Goal: Find specific page/section: Find specific page/section

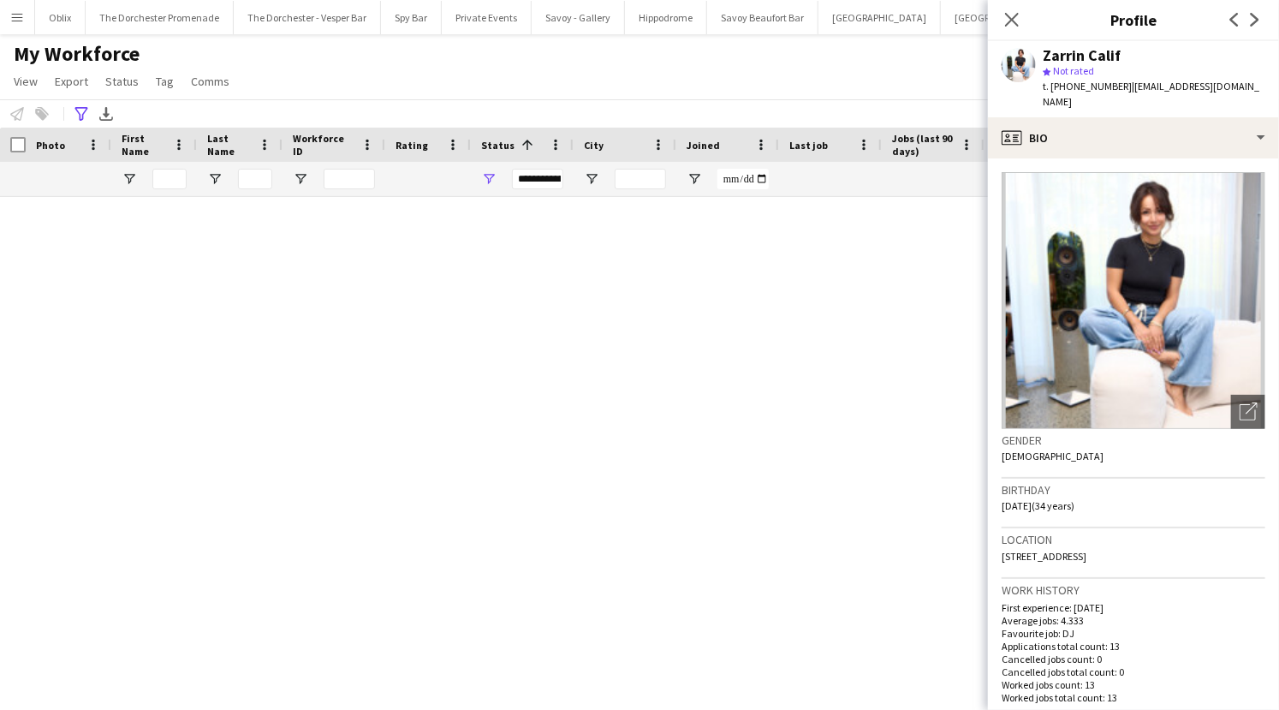
scroll to position [1322, 0]
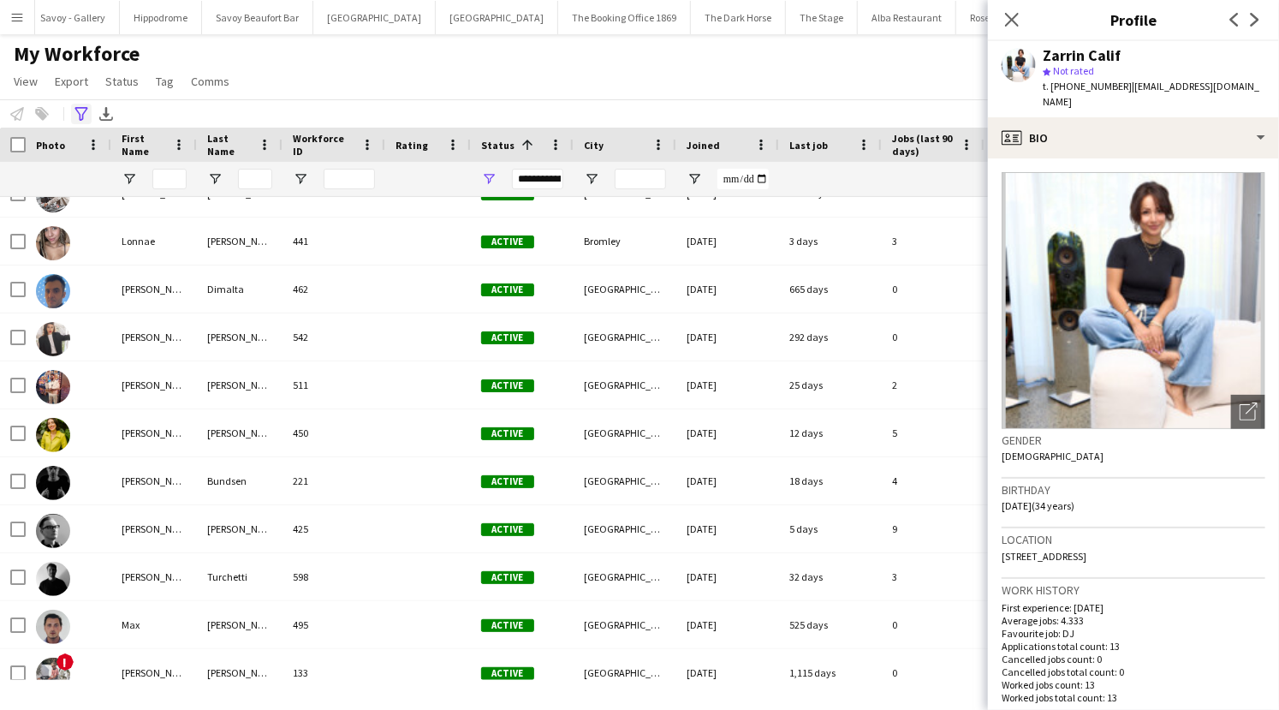
click at [88, 119] on div "Advanced filters" at bounding box center [81, 114] width 21 height 21
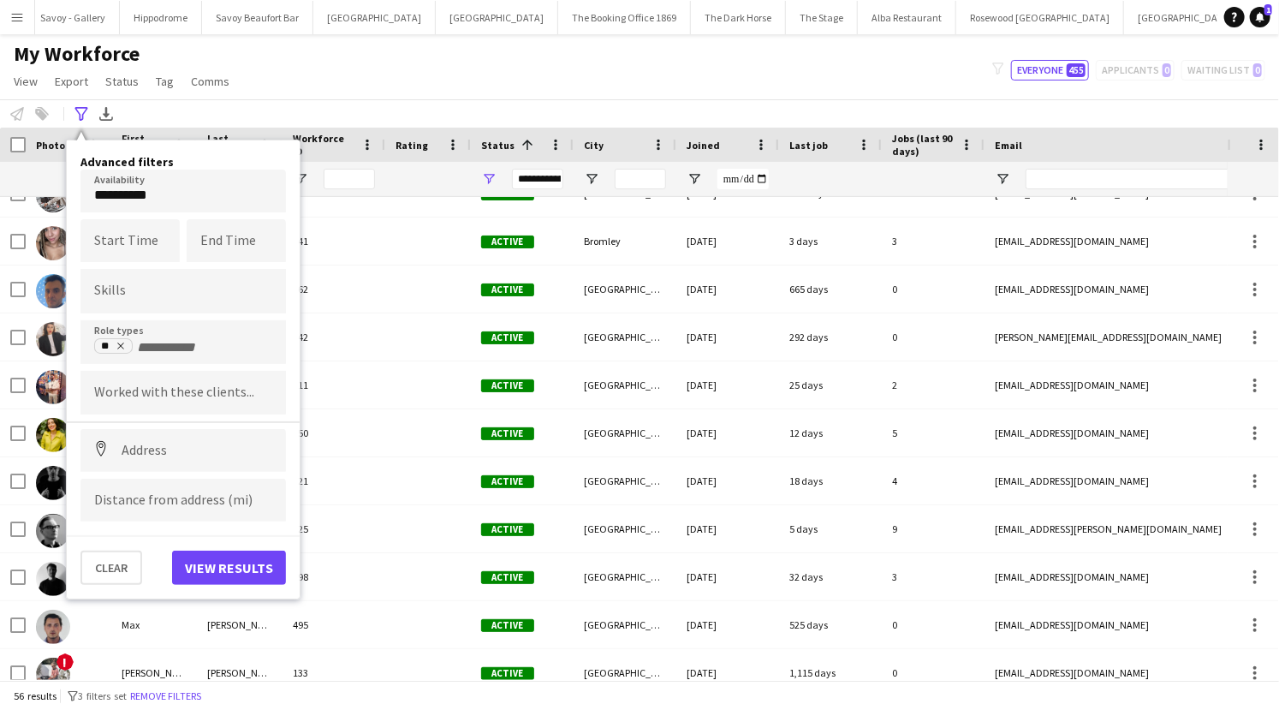
click at [154, 206] on body "Menu Boards Boards Boards All jobs Status Workforce Workforce My Workforce Recr…" at bounding box center [639, 355] width 1279 height 710
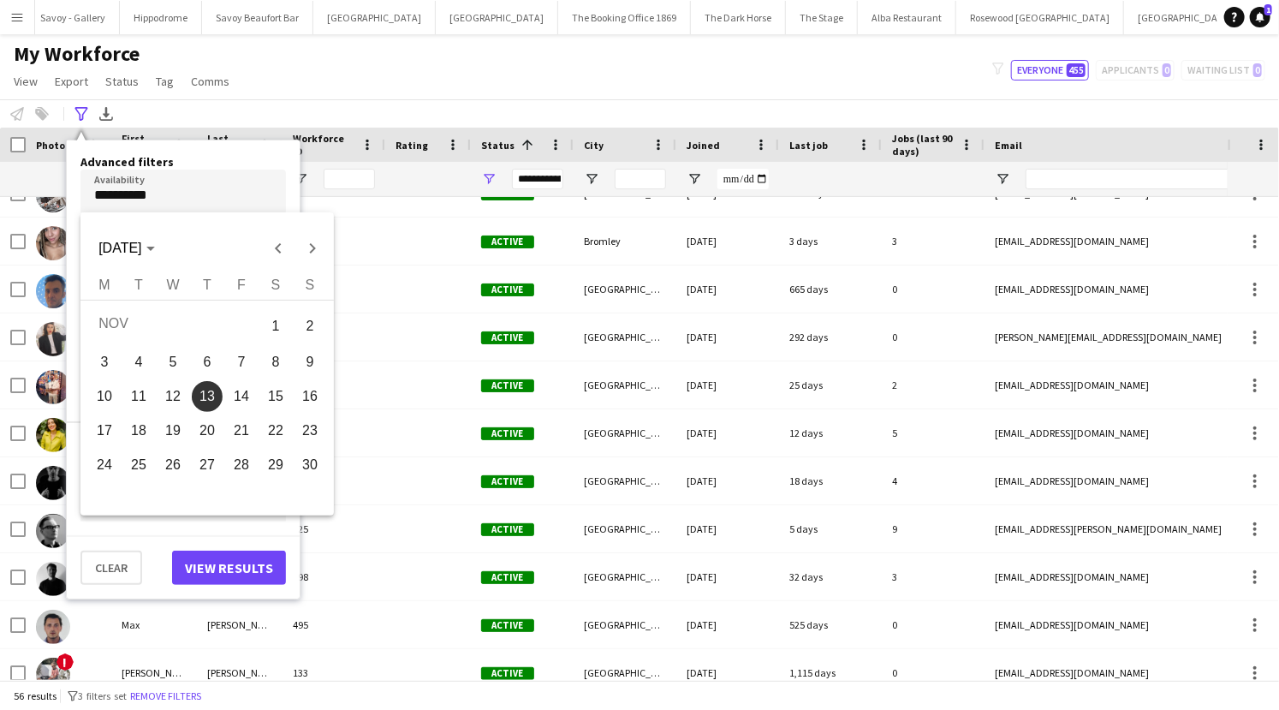
click at [189, 180] on div at bounding box center [639, 355] width 1279 height 710
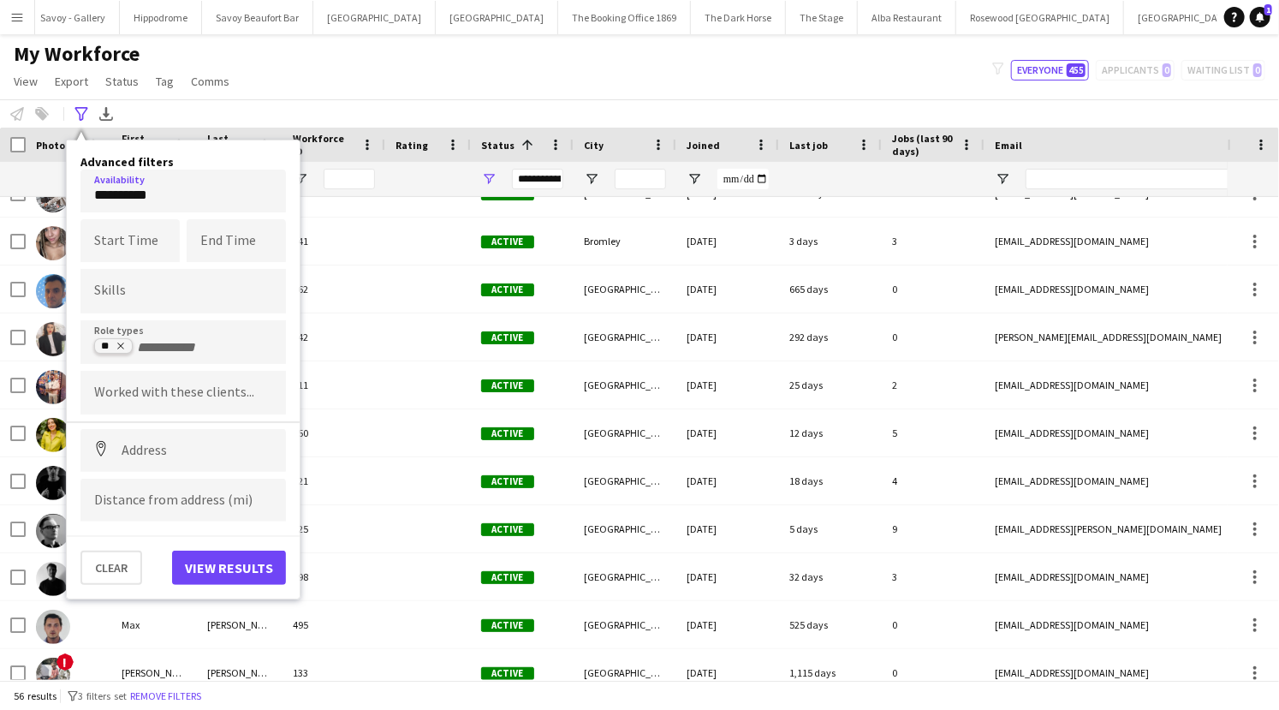
click at [124, 347] on icon "Remove tag" at bounding box center [121, 346] width 10 height 10
click at [140, 347] on input "Type to search role types..." at bounding box center [183, 347] width 178 height 15
type input "*"
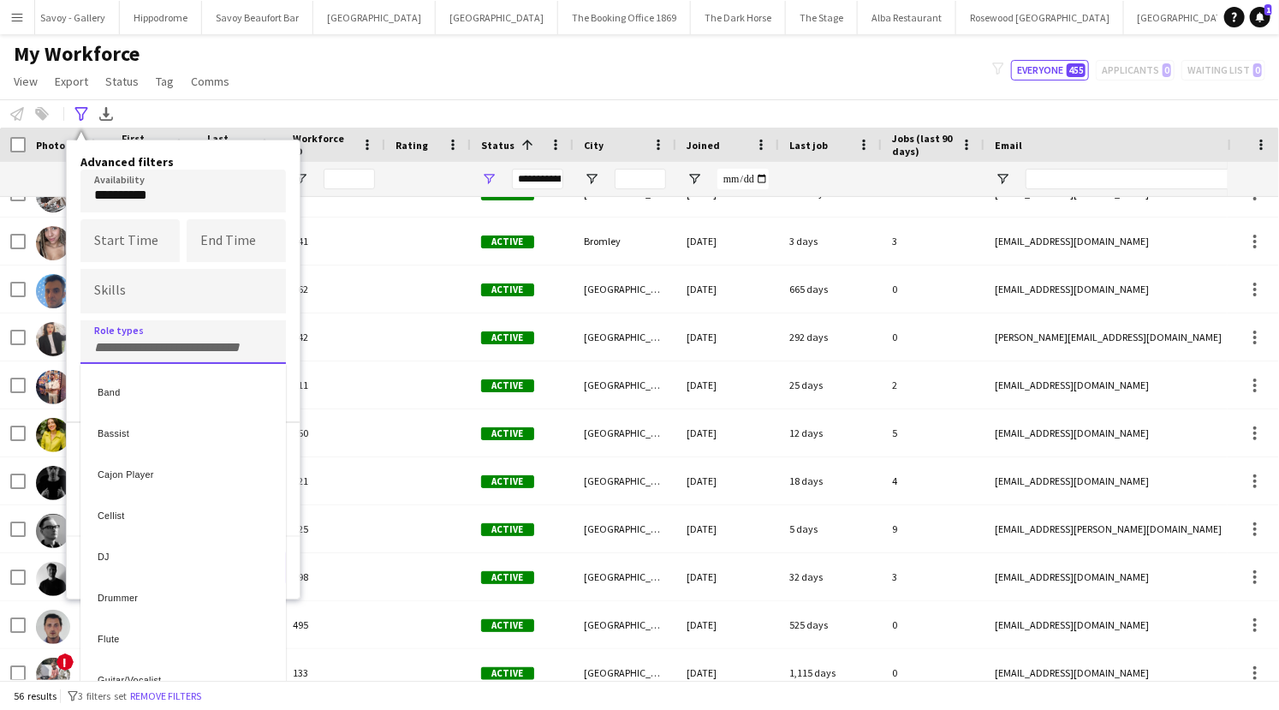
type input "*"
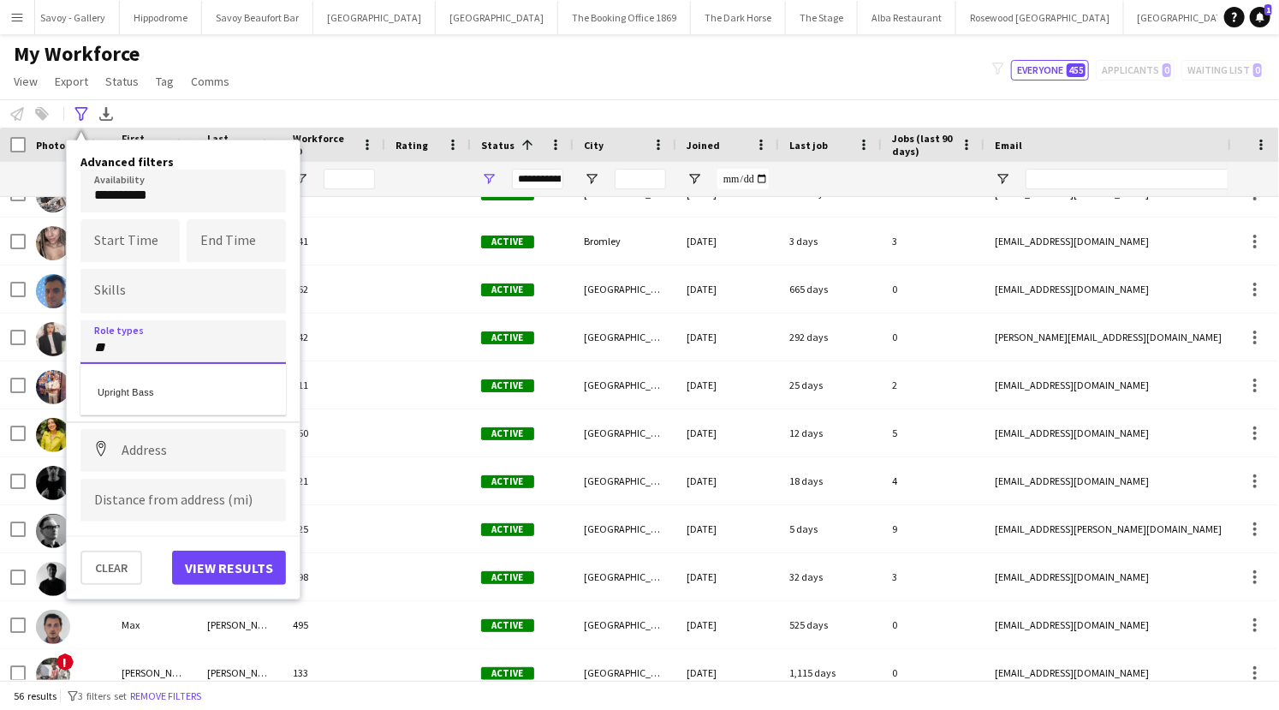
type input "**"
click at [146, 395] on div "Upright Bass" at bounding box center [182, 389] width 205 height 41
click at [197, 566] on button "View results" at bounding box center [229, 568] width 114 height 34
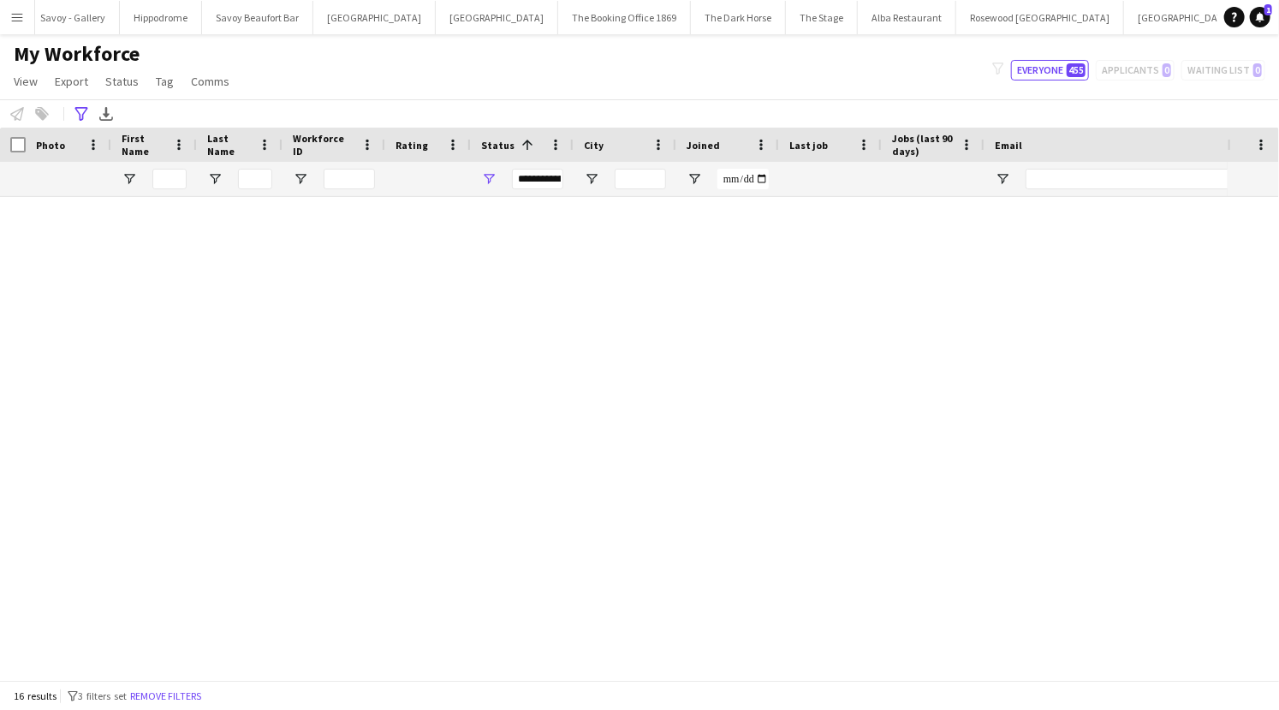
scroll to position [284, 0]
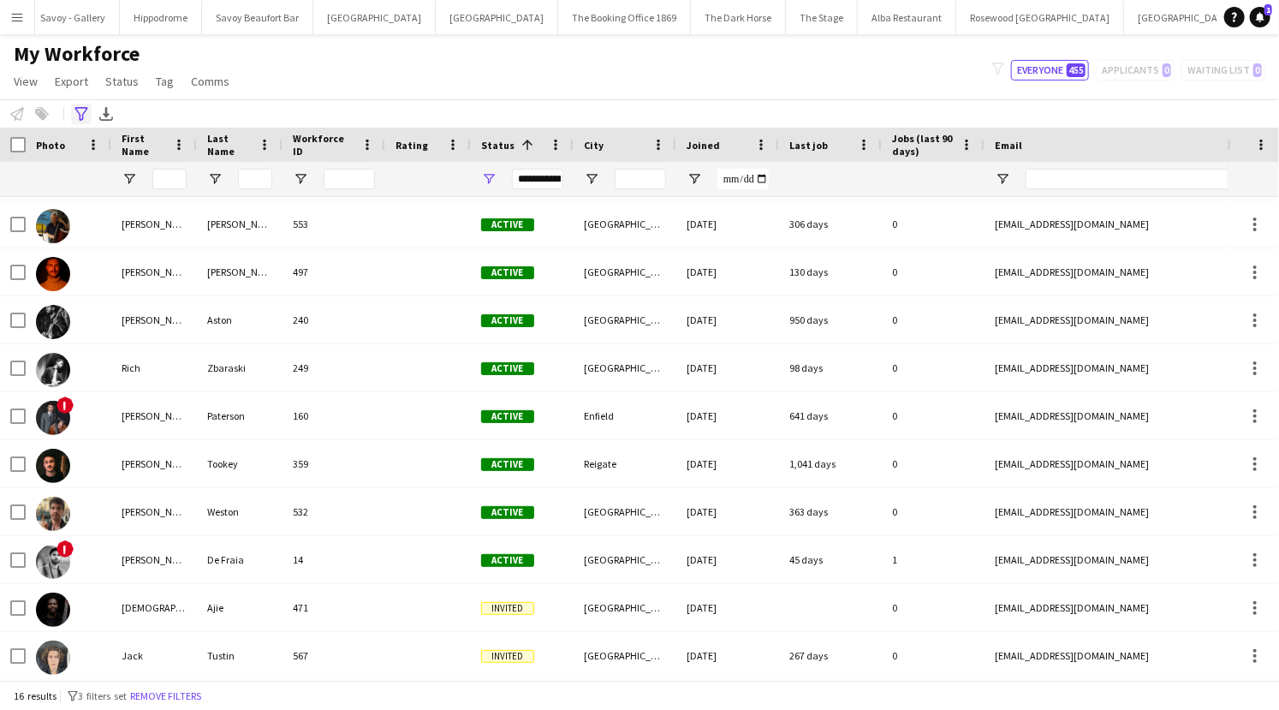
click at [82, 108] on icon at bounding box center [80, 114] width 13 height 14
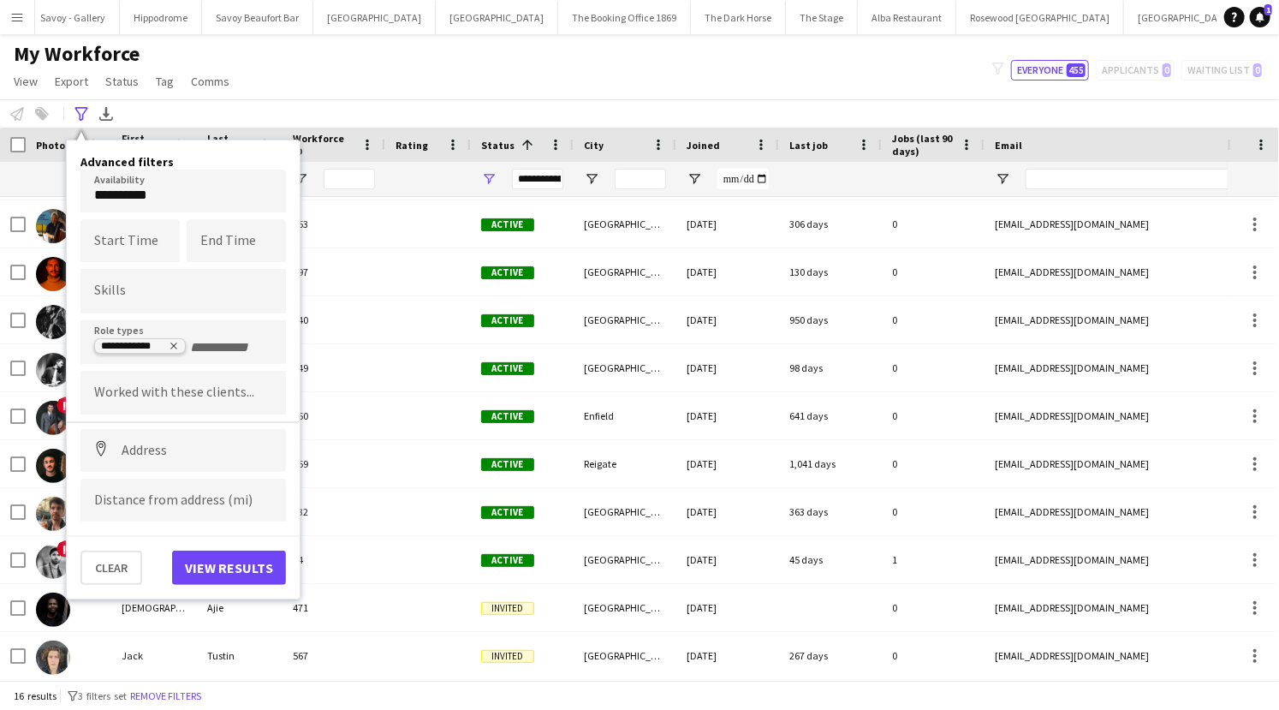
click at [177, 344] on icon "Remove tag" at bounding box center [174, 346] width 10 height 10
type input "**"
click at [176, 398] on div "DJ" at bounding box center [182, 389] width 205 height 41
click at [235, 567] on button "View results" at bounding box center [229, 568] width 114 height 34
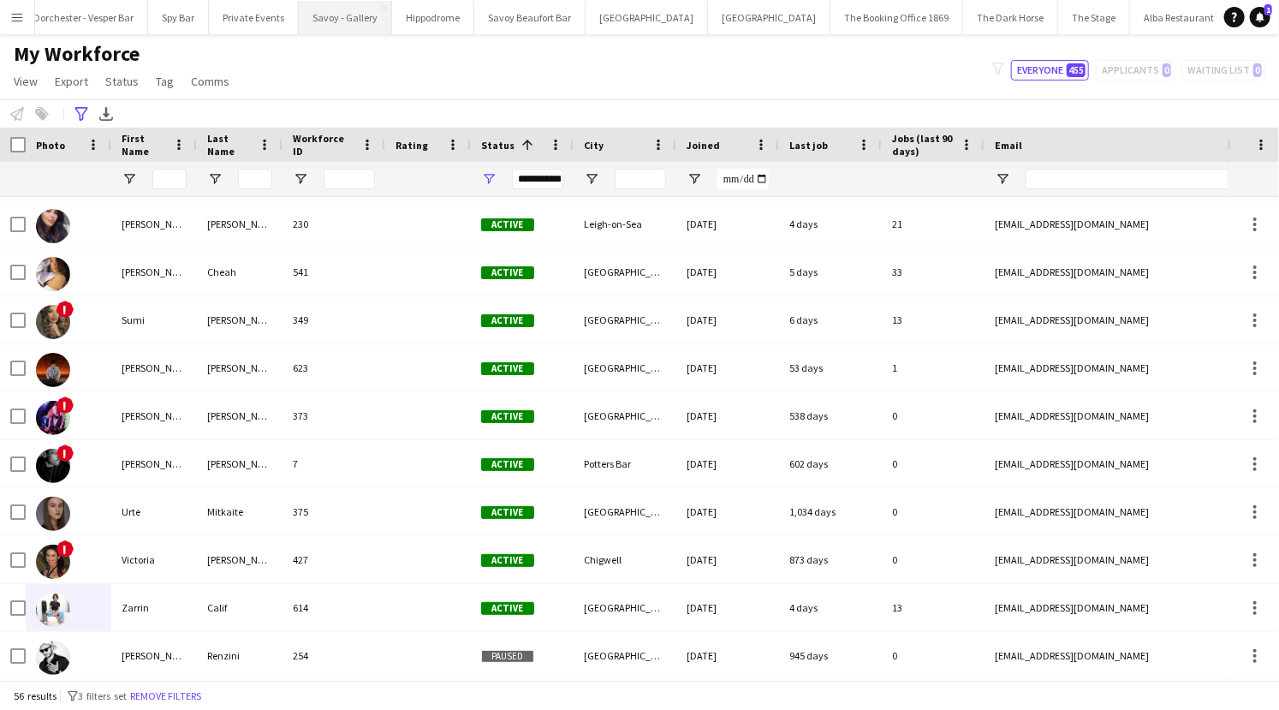
scroll to position [0, 0]
click at [164, 15] on button "The Dorchester Promenade Close" at bounding box center [160, 17] width 148 height 33
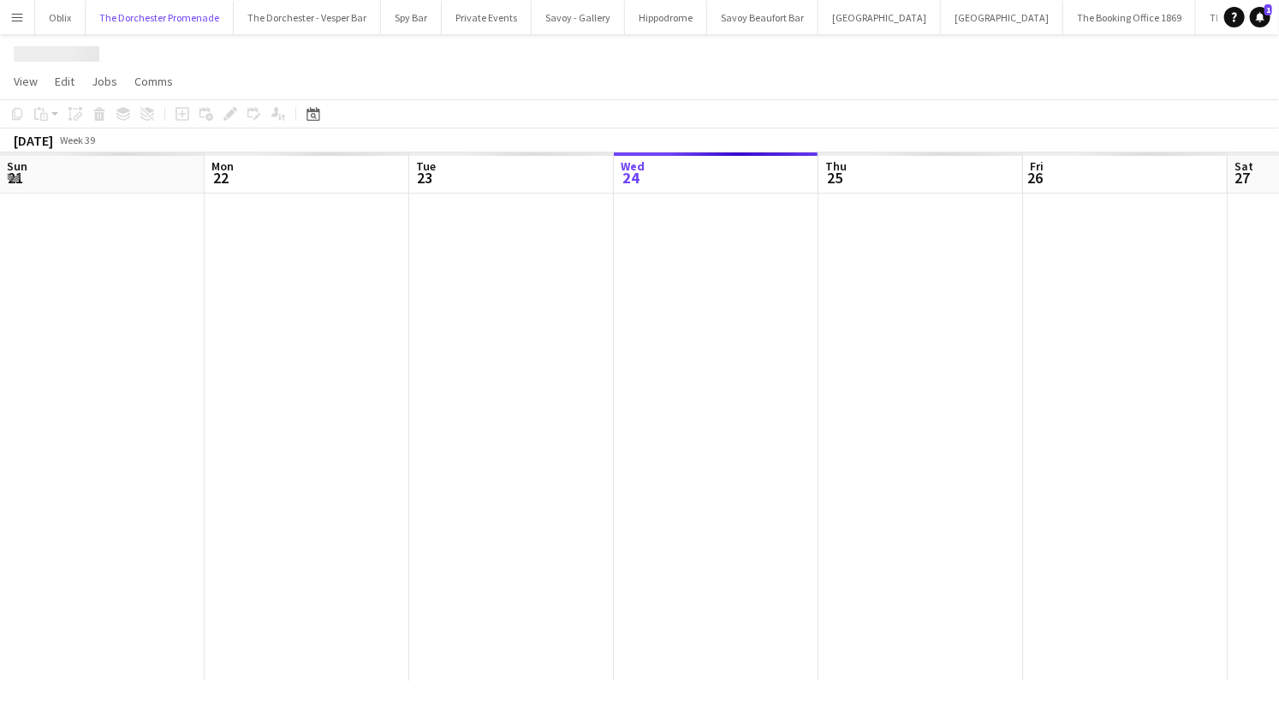
scroll to position [0, 409]
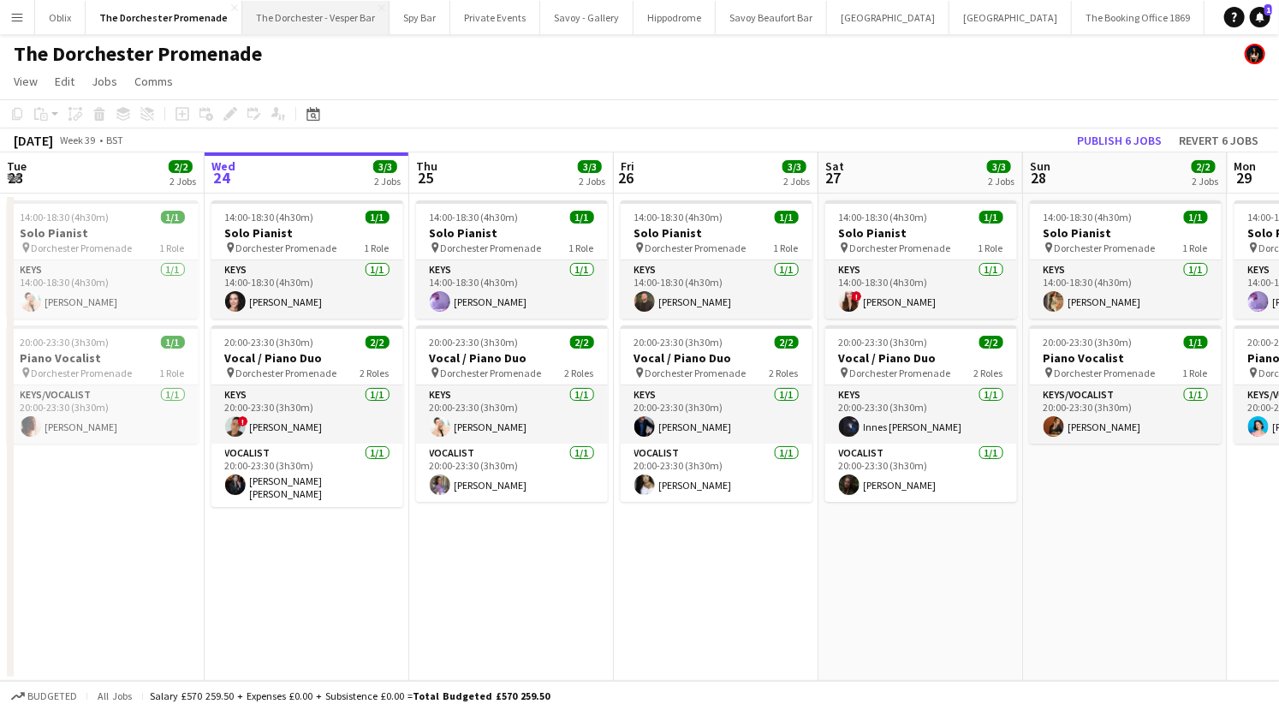
click at [306, 9] on button "The Dorchester - Vesper Bar Close" at bounding box center [315, 17] width 147 height 33
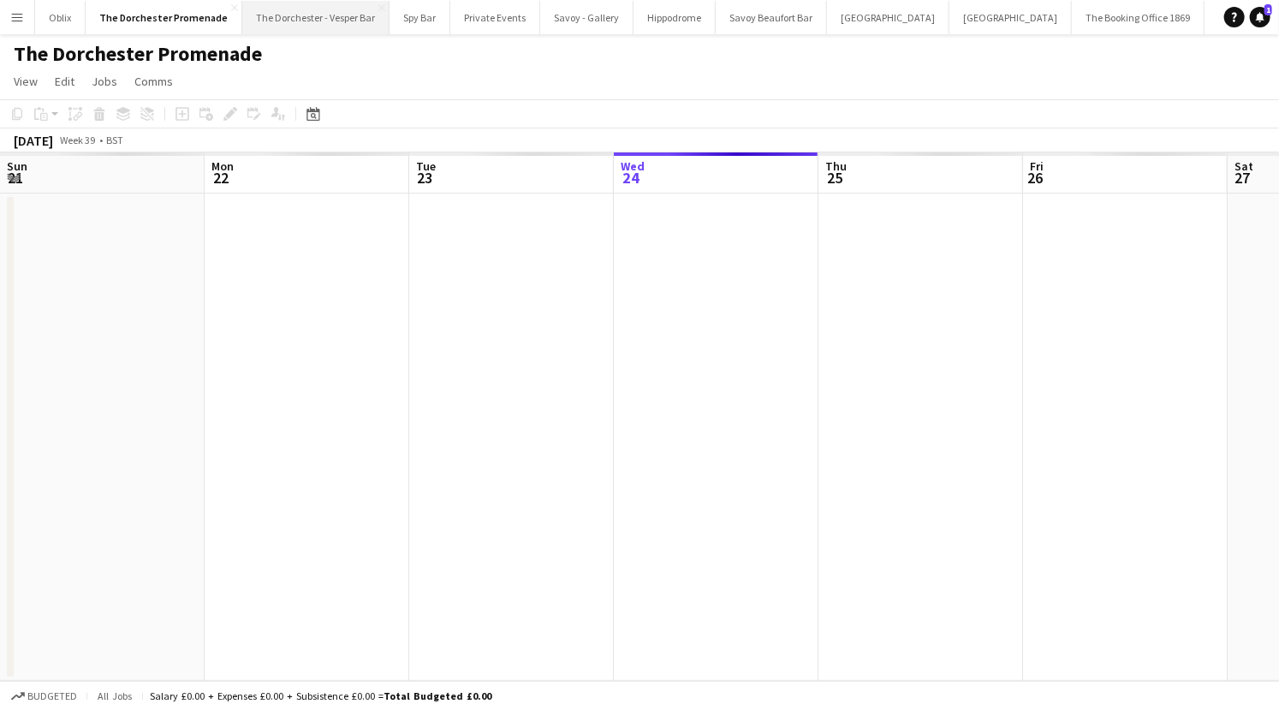
scroll to position [0, 409]
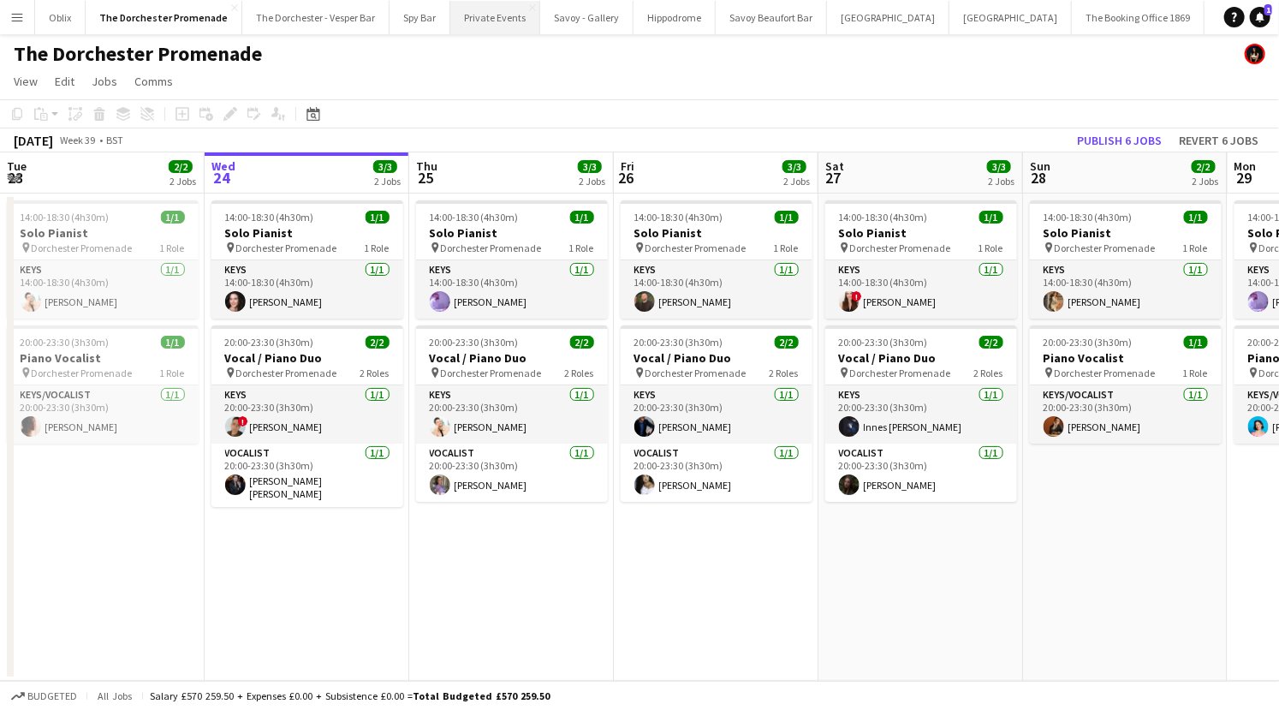
click at [511, 21] on button "Private Events Close" at bounding box center [495, 17] width 90 height 33
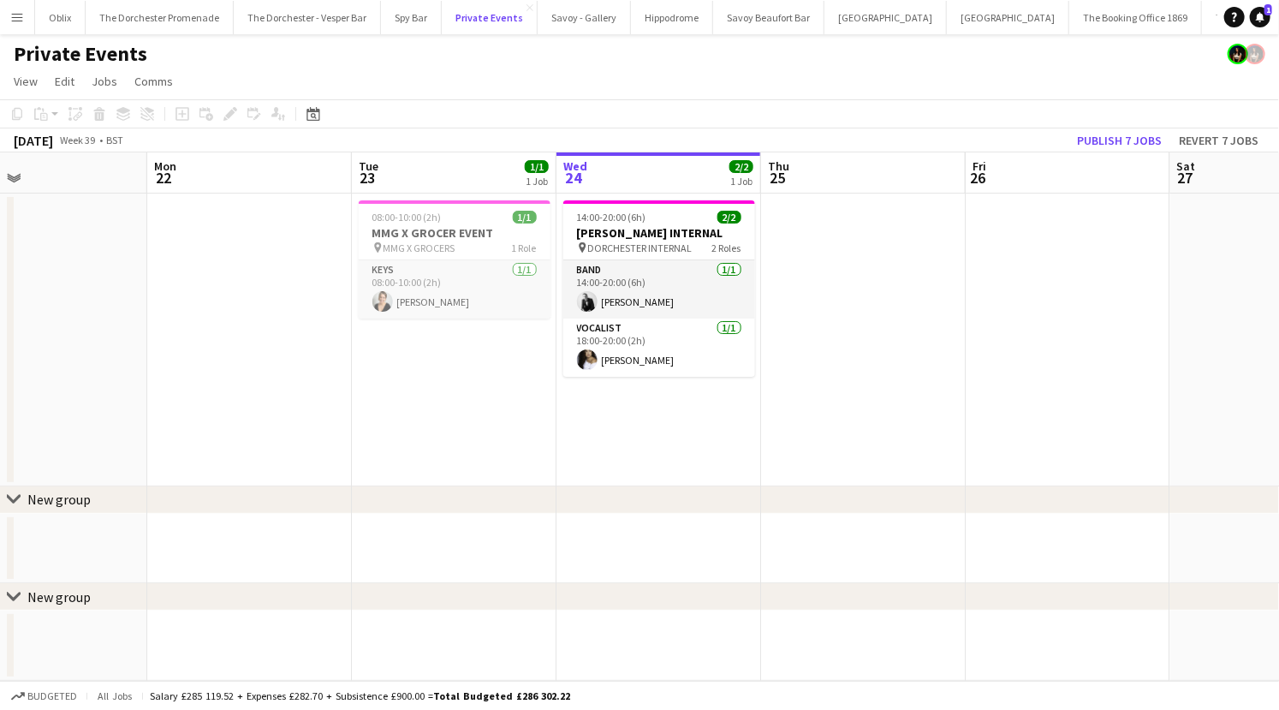
scroll to position [0, 441]
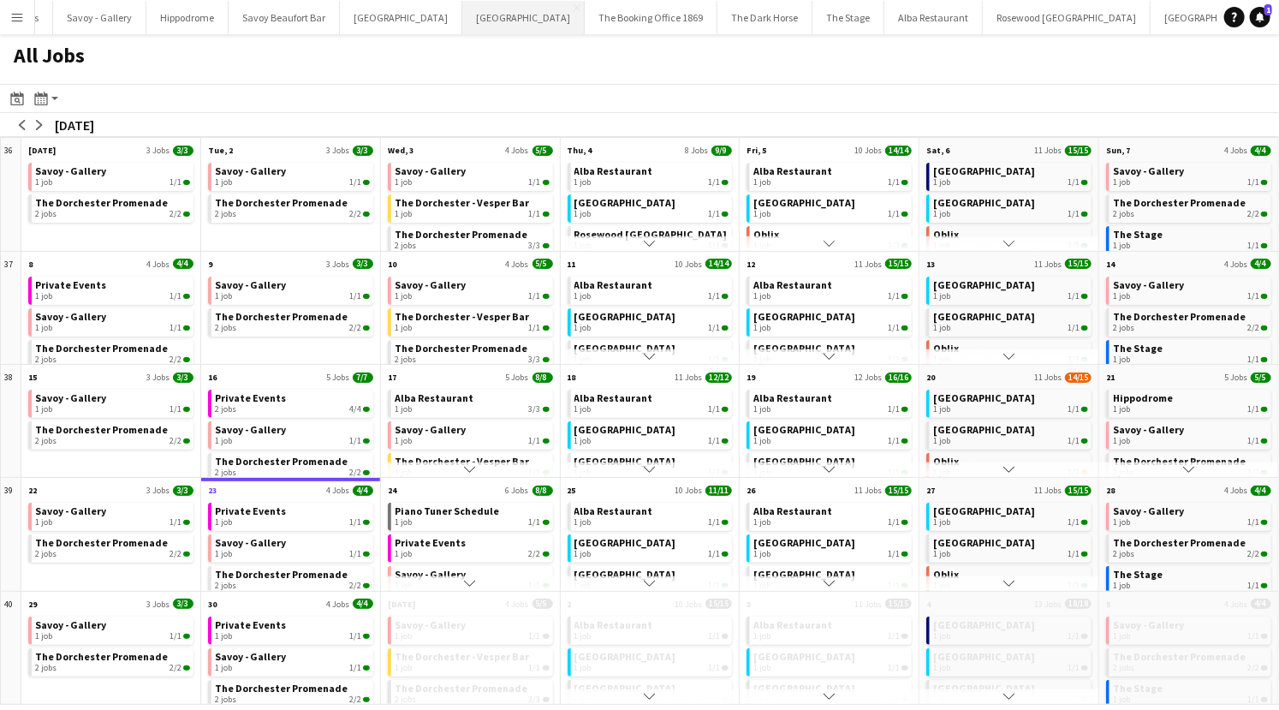
scroll to position [0, 505]
click at [1124, 16] on button "Wembley Stadium Close" at bounding box center [1185, 17] width 122 height 33
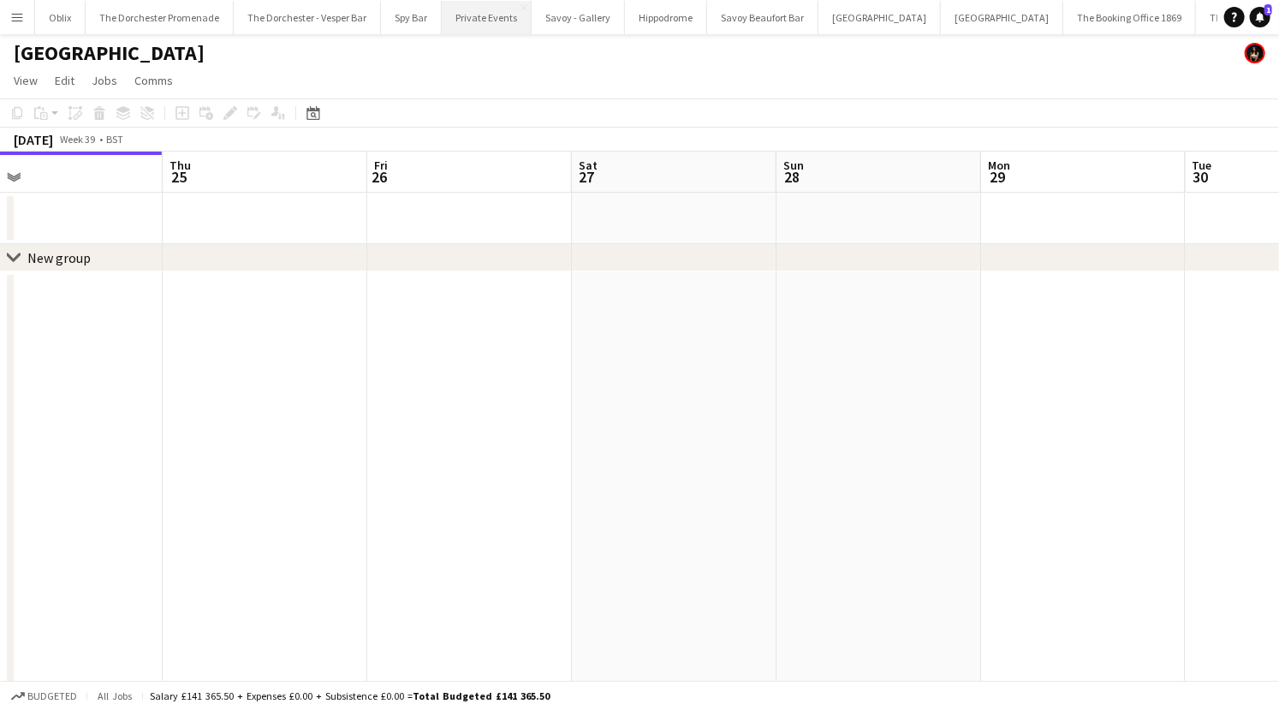
click at [487, 10] on button "Private Events Close" at bounding box center [487, 17] width 90 height 33
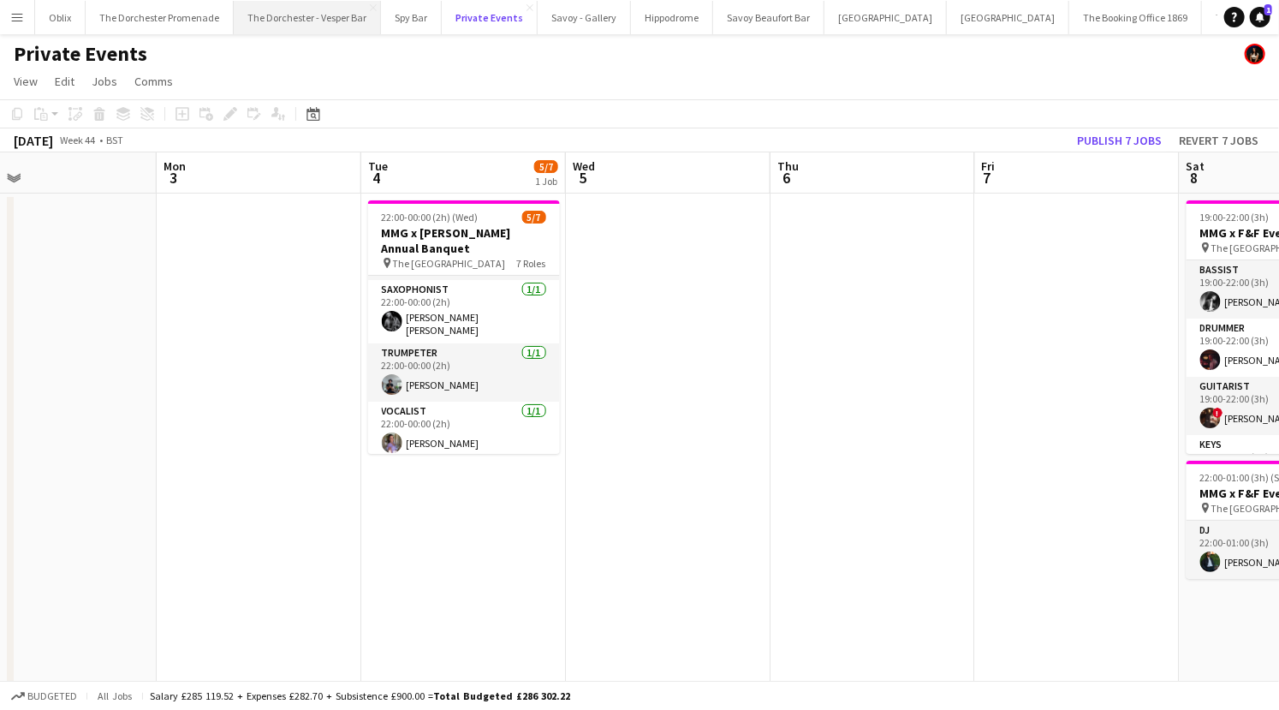
scroll to position [112, 0]
